Goal: Information Seeking & Learning: Learn about a topic

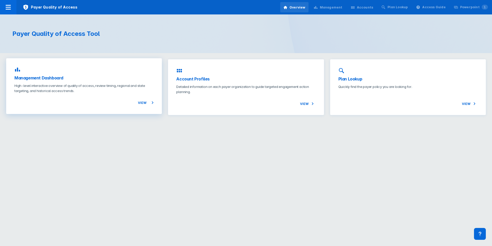
click at [136, 84] on p "High-level interactive overview of quality of access, review timing, regional a…" at bounding box center [83, 88] width 139 height 10
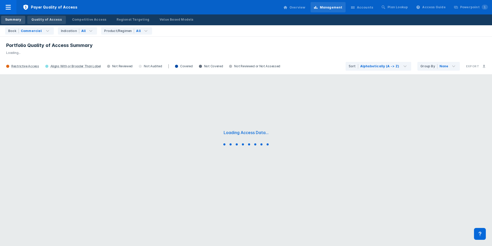
click at [47, 20] on div "Quality of Access" at bounding box center [46, 19] width 30 height 5
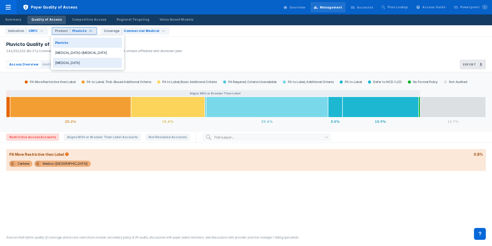
click at [79, 64] on div "[MEDICAL_DATA]" at bounding box center [87, 63] width 69 height 10
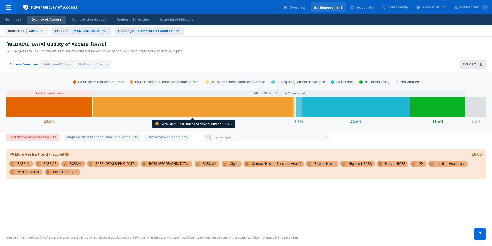
click at [149, 31] on div "Commercial Medical" at bounding box center [156, 31] width 36 height 5
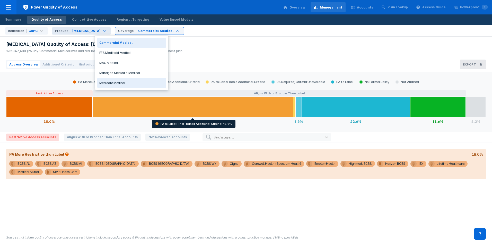
click at [131, 85] on div "Medicare Medical" at bounding box center [131, 83] width 69 height 10
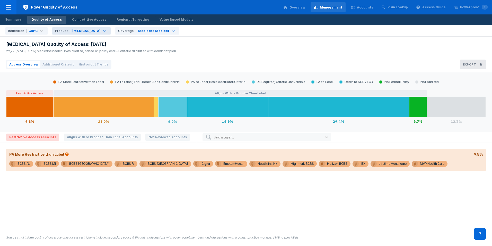
drag, startPoint x: 232, startPoint y: 220, endPoint x: 247, endPoint y: 225, distance: 15.3
click at [233, 220] on div "PA More Restrictive than Label PA to Label; Trial-Based Additional Criteria PA …" at bounding box center [246, 150] width 492 height 157
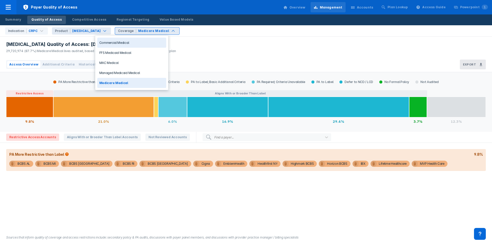
click at [203, 47] on div "[MEDICAL_DATA] Quality of Access: [DATE] 29,720,974 (87.7%) Medicare Medical li…" at bounding box center [246, 47] width 492 height 20
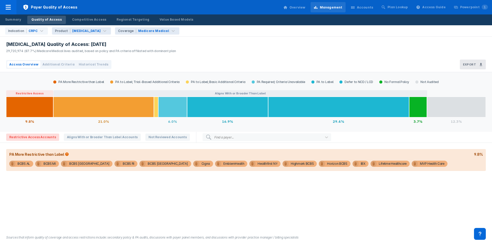
click at [56, 67] on button "Additional Criteria" at bounding box center [58, 64] width 36 height 7
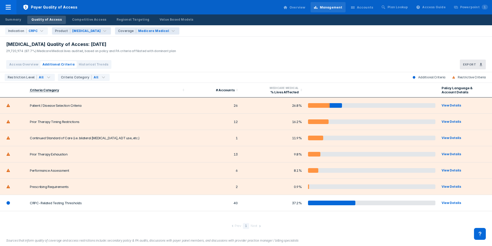
click at [89, 65] on span "Historical Trends" at bounding box center [94, 64] width 30 height 5
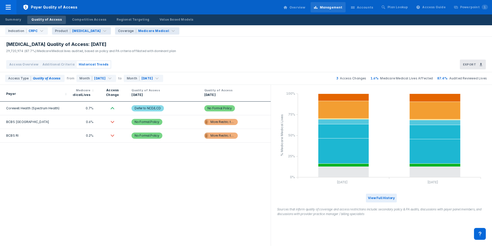
click at [20, 64] on span "Access Overview" at bounding box center [23, 64] width 29 height 5
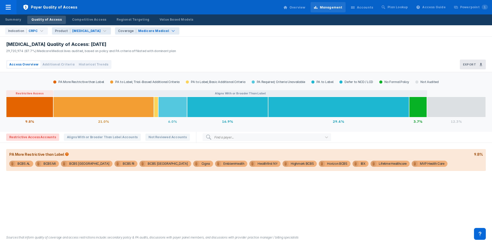
click at [141, 30] on div "Medicare Medical" at bounding box center [153, 31] width 31 height 5
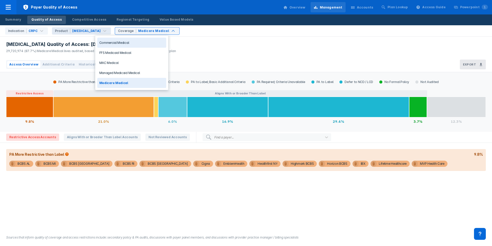
click at [143, 43] on div "Commercial Medical" at bounding box center [131, 43] width 69 height 10
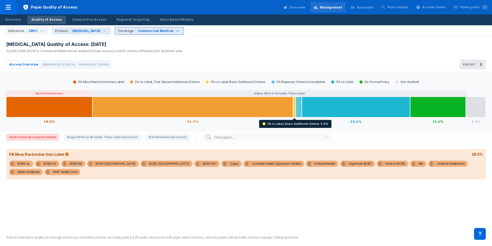
click at [145, 32] on div "Commercial Medical" at bounding box center [156, 31] width 36 height 5
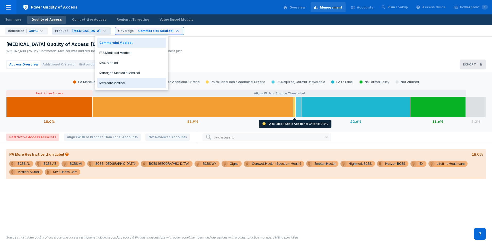
click at [142, 81] on div "Medicare Medical" at bounding box center [131, 83] width 69 height 10
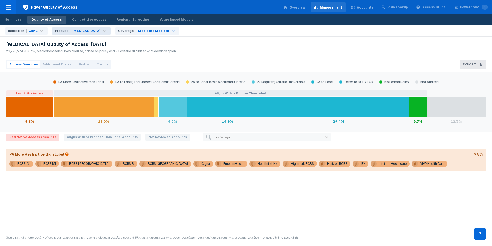
click at [208, 191] on div "PA More Restrictive than Label PA to Label; Trial-Based Additional Criteria PA …" at bounding box center [246, 150] width 492 height 157
click at [63, 66] on span "Additional Criteria" at bounding box center [58, 64] width 32 height 5
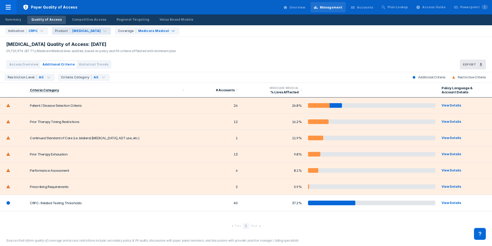
click at [82, 65] on span "Historical Trends" at bounding box center [94, 64] width 30 height 5
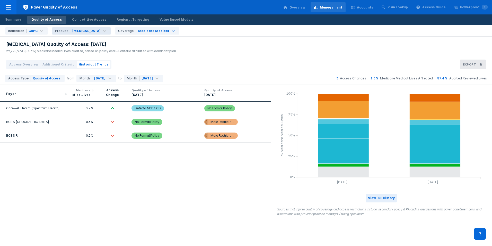
click at [19, 65] on span "Access Overview" at bounding box center [23, 64] width 29 height 5
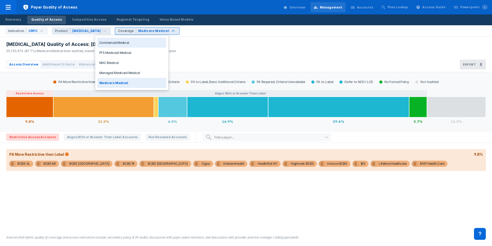
click at [139, 30] on div "Medicare Medical" at bounding box center [153, 31] width 31 height 5
click at [132, 43] on div "Commercial Medical" at bounding box center [131, 43] width 69 height 10
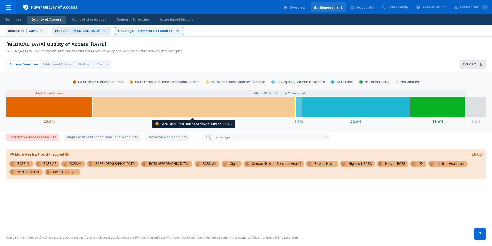
click at [152, 112] on div at bounding box center [192, 107] width 201 height 21
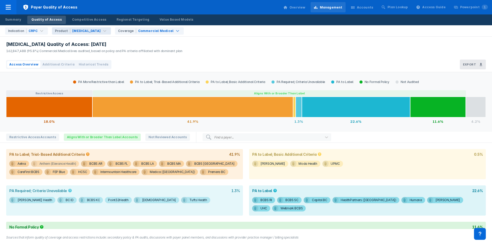
click at [65, 164] on div "Anthem (Elevance Health)" at bounding box center [57, 163] width 37 height 6
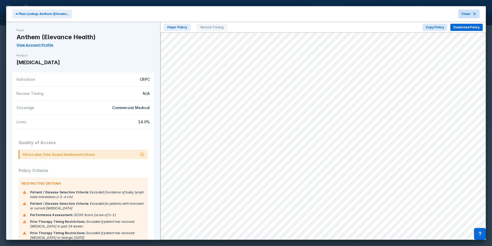
click at [470, 10] on button "Close" at bounding box center [469, 14] width 21 height 9
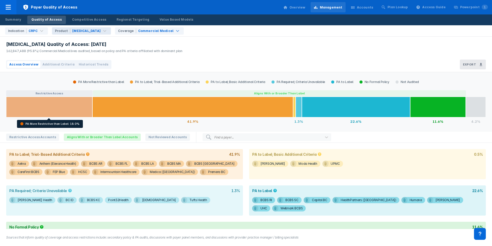
click at [68, 112] on div at bounding box center [49, 107] width 86 height 21
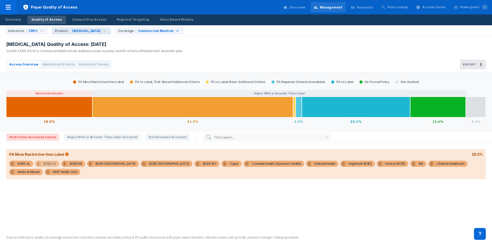
click at [44, 165] on div "BCBS AZ" at bounding box center [50, 163] width 13 height 6
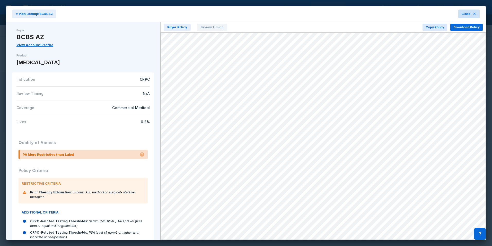
click at [469, 16] on span "Close" at bounding box center [466, 14] width 9 height 5
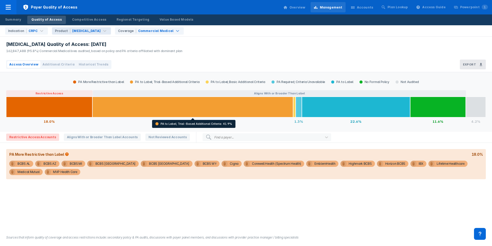
click at [128, 202] on div "PA More Restrictive than Label PA to Label; Trial-Based Additional Criteria PA …" at bounding box center [246, 150] width 492 height 157
click at [182, 212] on div "PA More Restrictive than Label PA to Label; Trial-Based Additional Criteria PA …" at bounding box center [246, 150] width 492 height 157
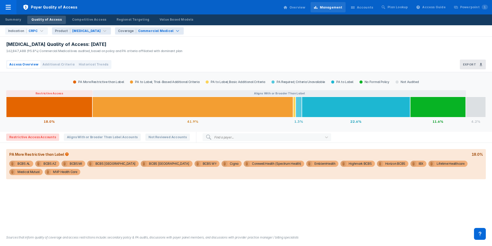
click at [150, 30] on div "Commercial Medical" at bounding box center [156, 31] width 37 height 5
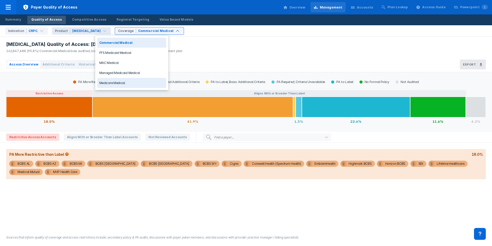
click at [144, 83] on div "Medicare Medical" at bounding box center [131, 83] width 69 height 10
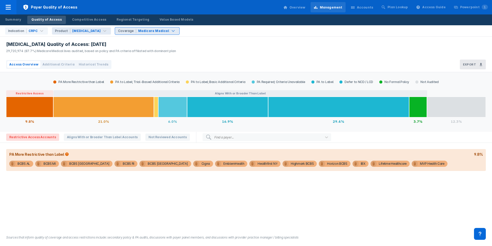
click at [143, 32] on div "Medicare Medical" at bounding box center [153, 31] width 31 height 5
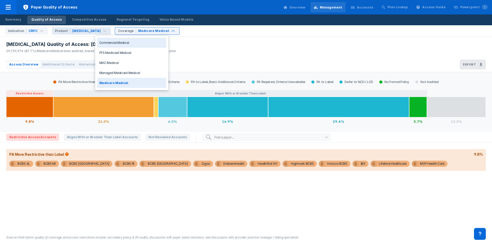
click at [134, 43] on div "Commercial Medical" at bounding box center [131, 43] width 69 height 10
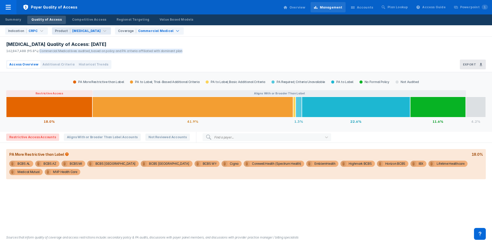
drag, startPoint x: 39, startPoint y: 50, endPoint x: 179, endPoint y: 50, distance: 140.1
click at [179, 50] on div "[MEDICAL_DATA] Quality of Access: [DATE] 162,847,488 (95.8%) Commercial Medical…" at bounding box center [93, 47] width 186 height 20
drag, startPoint x: 179, startPoint y: 50, endPoint x: 183, endPoint y: 55, distance: 6.0
click at [183, 53] on div "[MEDICAL_DATA] Quality of Access: [DATE] 162,847,488 (95.8%) Commercial Medical…" at bounding box center [246, 47] width 492 height 20
drag, startPoint x: 156, startPoint y: 64, endPoint x: 145, endPoint y: 66, distance: 10.5
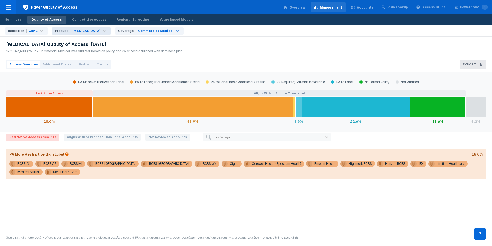
click at [155, 64] on div "Access Overview Additional Criteria Historical Trends Export" at bounding box center [246, 64] width 492 height 15
click at [59, 63] on span "Additional Criteria" at bounding box center [58, 64] width 32 height 5
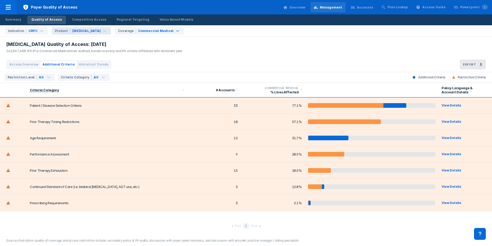
click at [88, 63] on span "Historical Trends" at bounding box center [94, 64] width 30 height 5
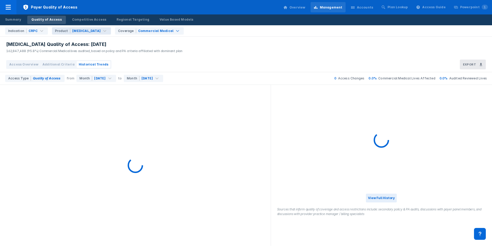
click at [30, 64] on span "Access Overview" at bounding box center [23, 64] width 29 height 5
